Goal: Information Seeking & Learning: Ask a question

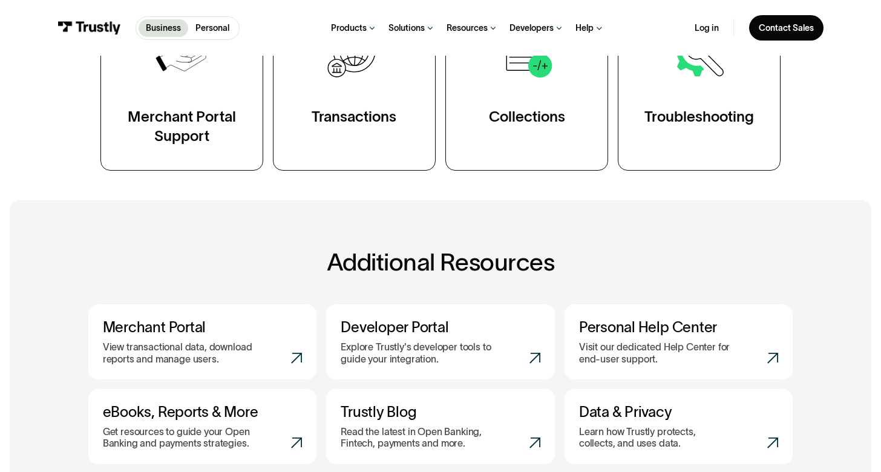
scroll to position [321, 0]
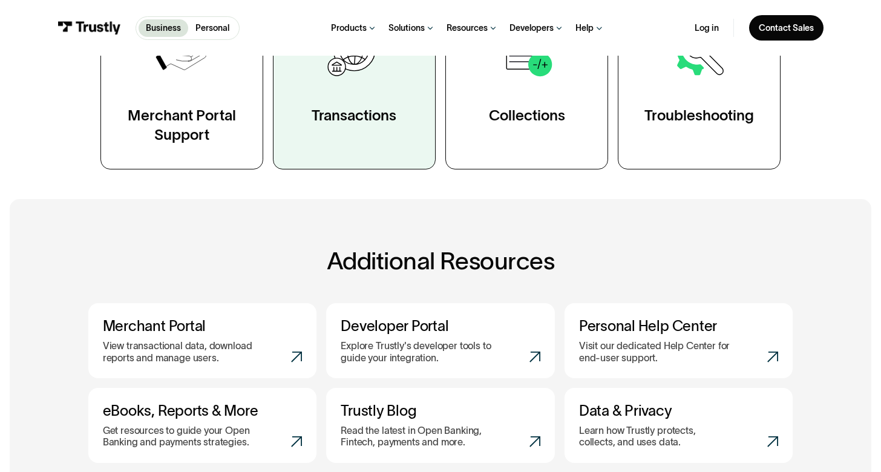
click at [369, 142] on link "Transactions" at bounding box center [354, 81] width 163 height 176
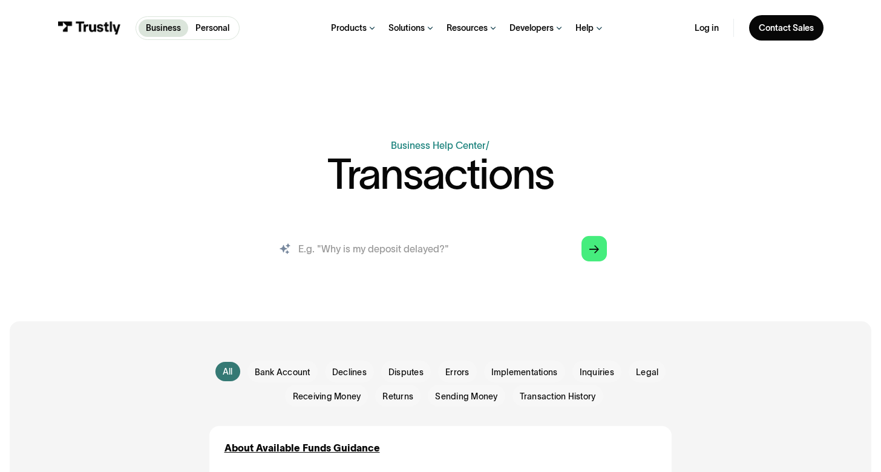
click at [384, 254] on input "search" at bounding box center [440, 248] width 352 height 39
type input "how do i start"
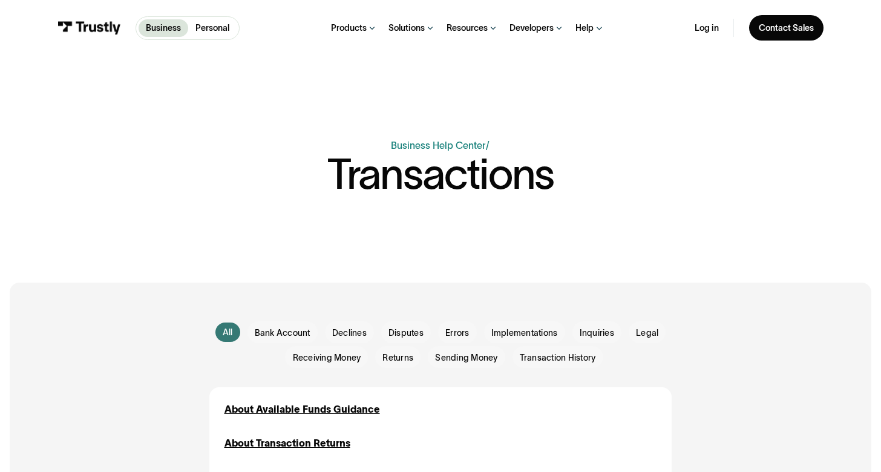
click at [415, 221] on div "Business Help Center Personal Help Center / Transactions AI-powered search ( 1 …" at bounding box center [440, 188] width 705 height 101
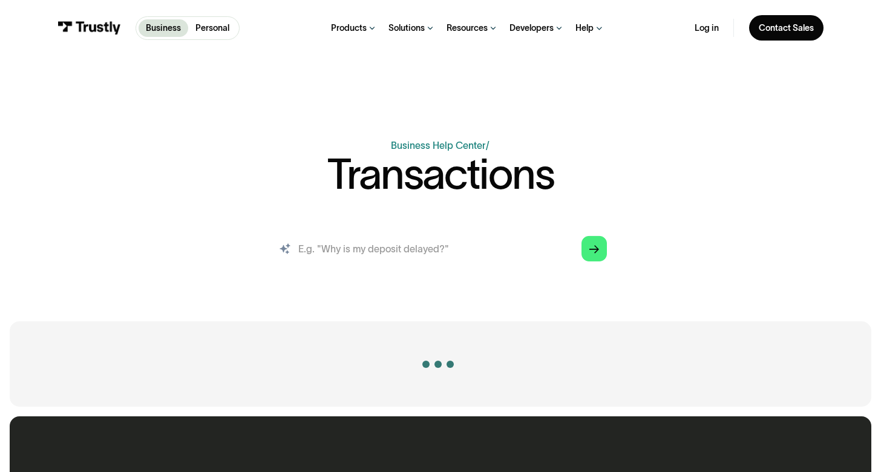
click at [395, 258] on input "search" at bounding box center [440, 248] width 352 height 39
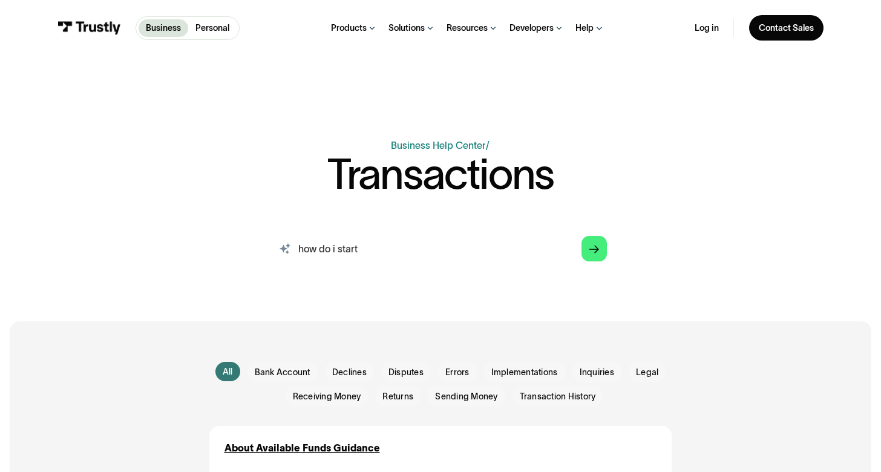
type input "how do i start"
click at [591, 249] on icon "Arrow Right" at bounding box center [594, 249] width 10 height 10
click at [595, 251] on polygon "Search" at bounding box center [594, 249] width 10 height 8
click at [285, 247] on icon "Search" at bounding box center [285, 249] width 12 height 12
click at [375, 251] on input "how do i start" at bounding box center [440, 248] width 352 height 39
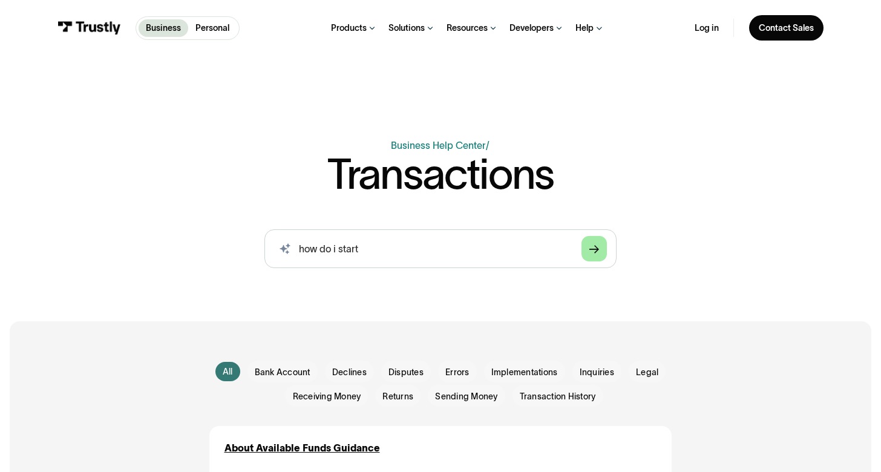
click at [588, 249] on link "Arrow Right" at bounding box center [594, 248] width 25 height 25
click at [582, 245] on link "Arrow Right" at bounding box center [594, 248] width 25 height 25
click at [584, 245] on link "Arrow Right" at bounding box center [594, 248] width 25 height 25
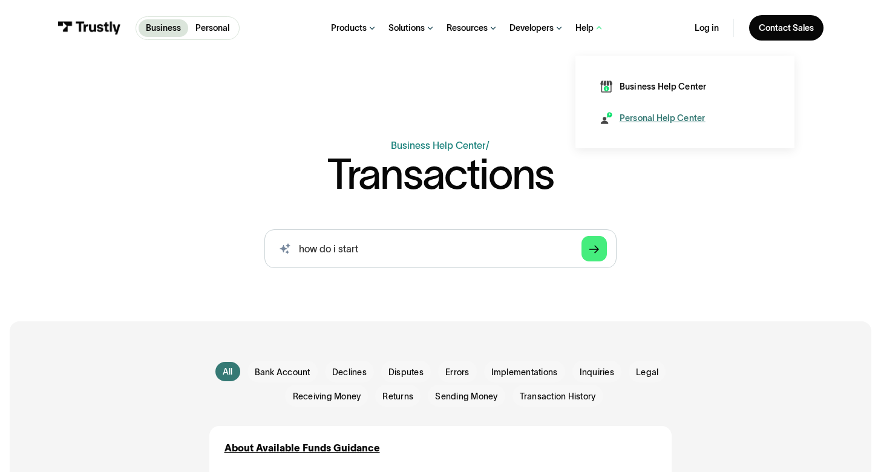
click at [615, 117] on link "Personal Help Center" at bounding box center [652, 118] width 105 height 12
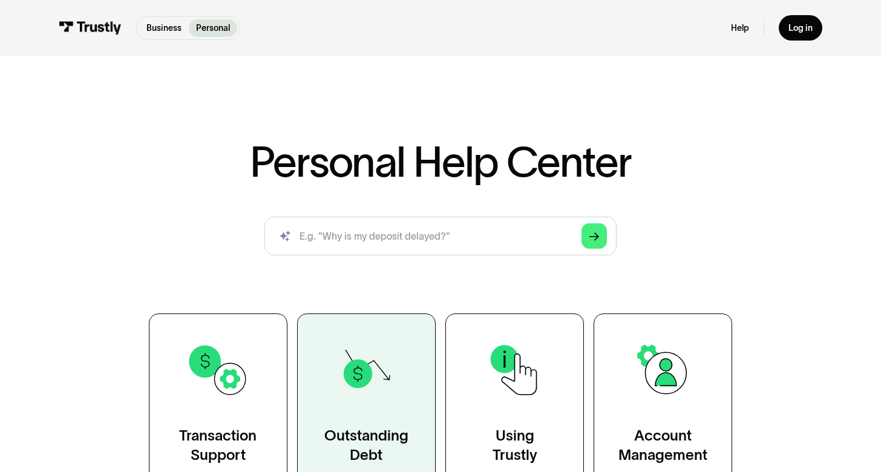
click at [390, 390] on img at bounding box center [366, 369] width 63 height 63
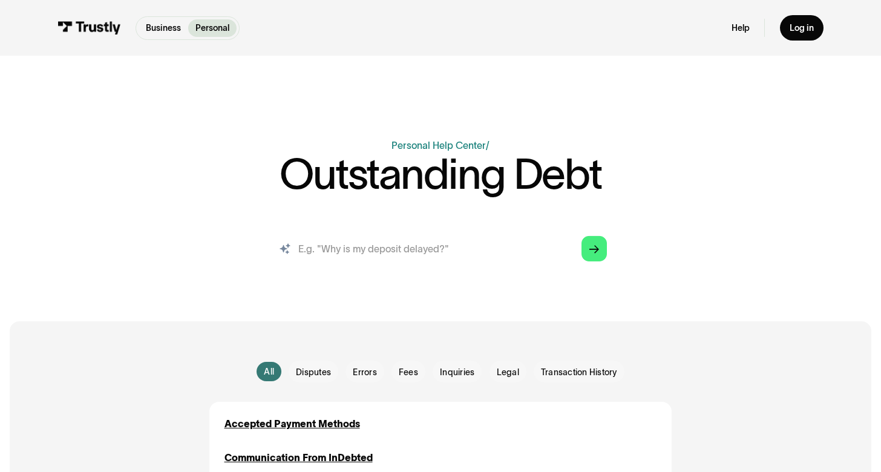
click at [399, 244] on input "search" at bounding box center [440, 248] width 352 height 39
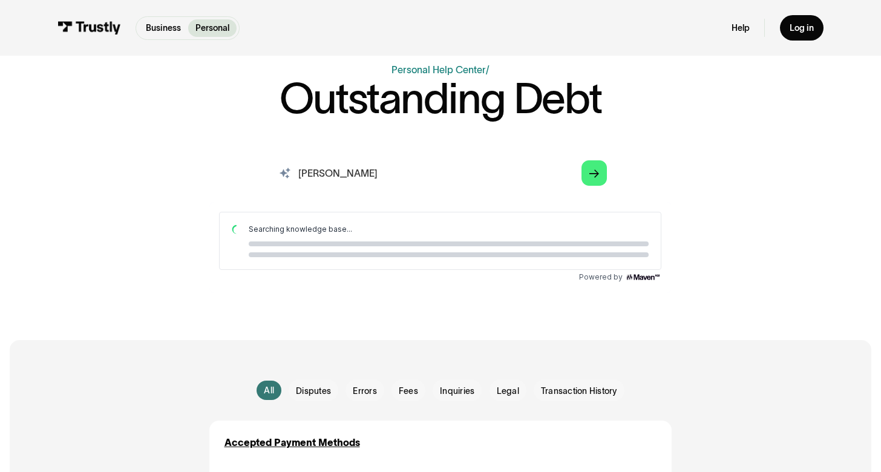
scroll to position [74, 0]
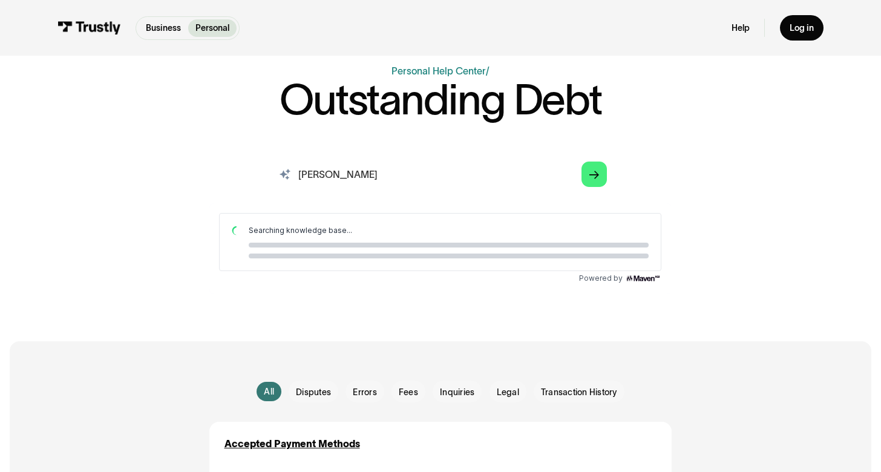
click at [332, 183] on input "howe" at bounding box center [440, 174] width 352 height 39
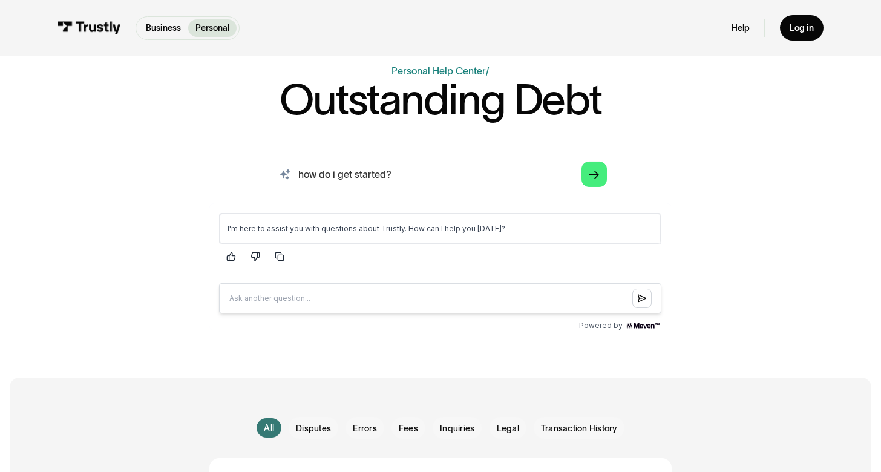
type input "how do i get started?"
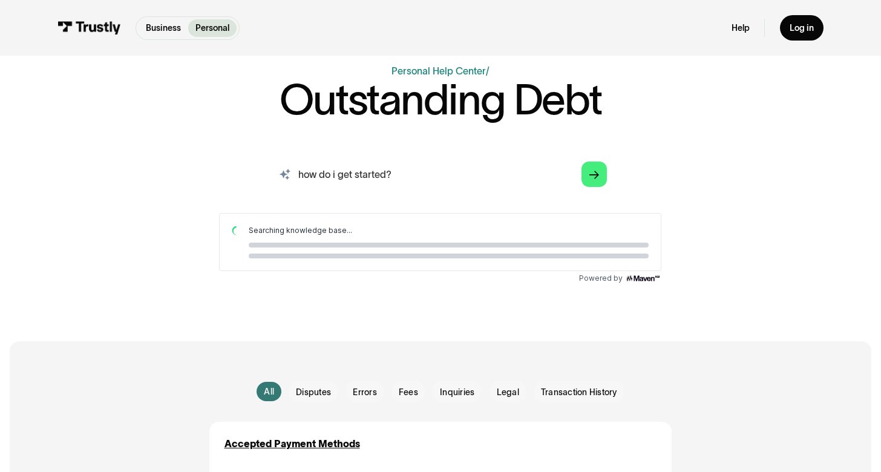
scroll to position [0, 0]
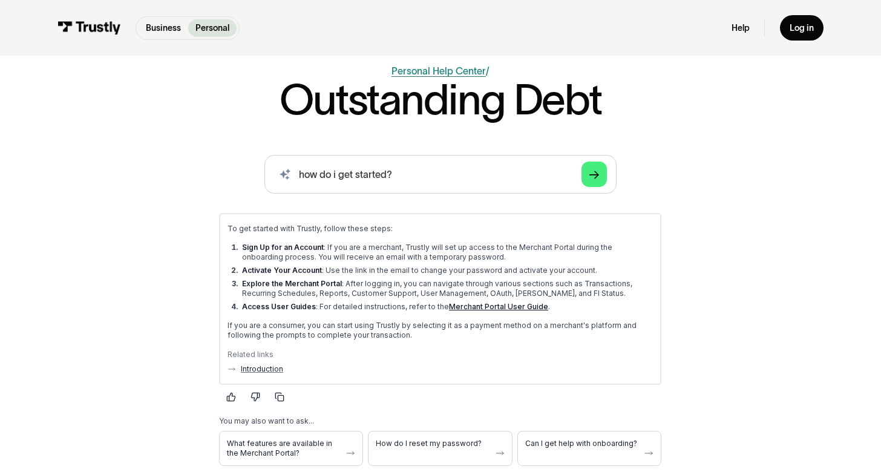
click at [440, 72] on link "Personal Help Center" at bounding box center [439, 70] width 94 height 11
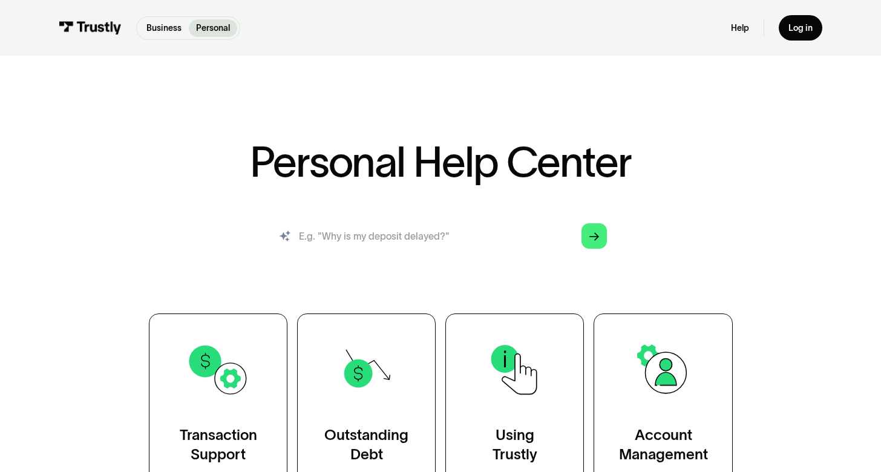
click at [373, 233] on input "search" at bounding box center [440, 236] width 352 height 39
type input "why is my deposit delayed"
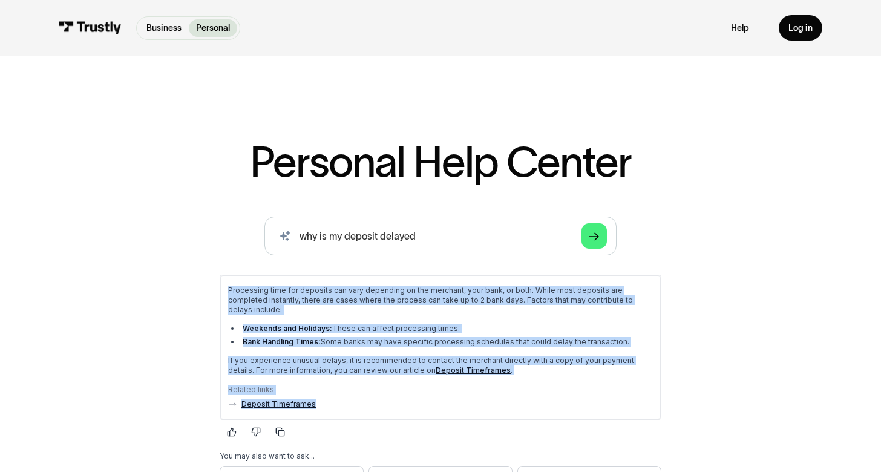
drag, startPoint x: 228, startPoint y: 290, endPoint x: 348, endPoint y: 393, distance: 158.3
click at [348, 393] on div "Processing time for deposits can vary depending on the merchant, your bank, or …" at bounding box center [440, 347] width 425 height 123
click at [347, 401] on div "Processing time for deposits can vary depending on the merchant, your bank, or …" at bounding box center [440, 347] width 441 height 144
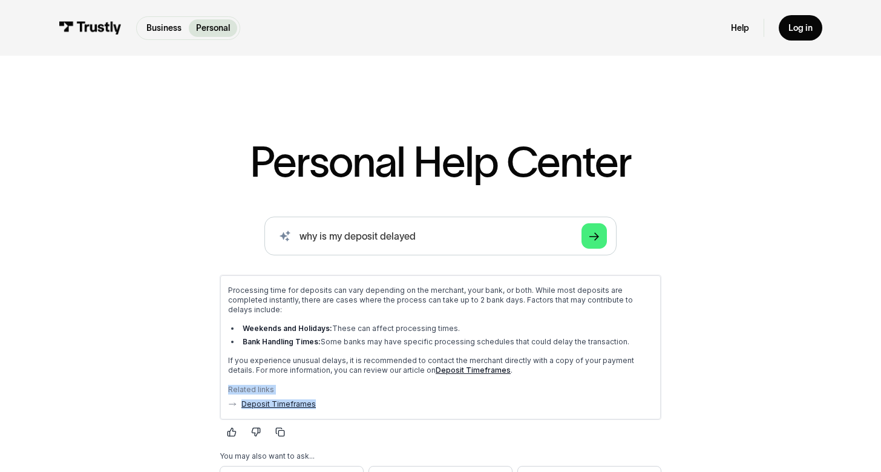
drag, startPoint x: 348, startPoint y: 394, endPoint x: 347, endPoint y: 369, distance: 25.4
click at [347, 369] on div "Processing time for deposits can vary depending on the merchant, your bank, or …" at bounding box center [440, 347] width 441 height 144
click at [347, 378] on div "Related links Deposit Timeframes" at bounding box center [440, 393] width 425 height 31
